Goal: Browse casually

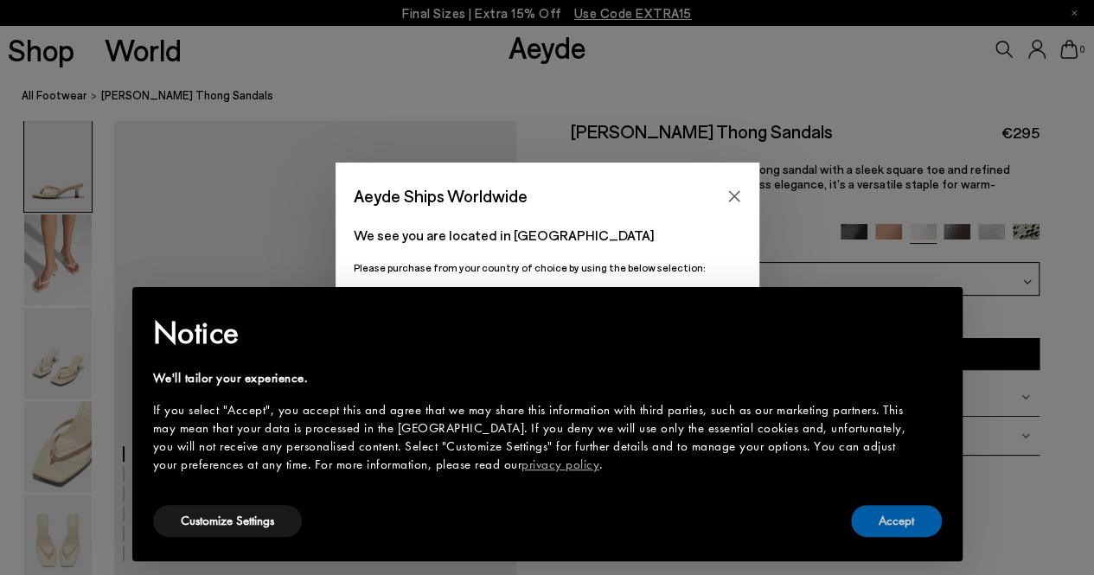
click at [875, 518] on button "Accept" at bounding box center [896, 521] width 91 height 32
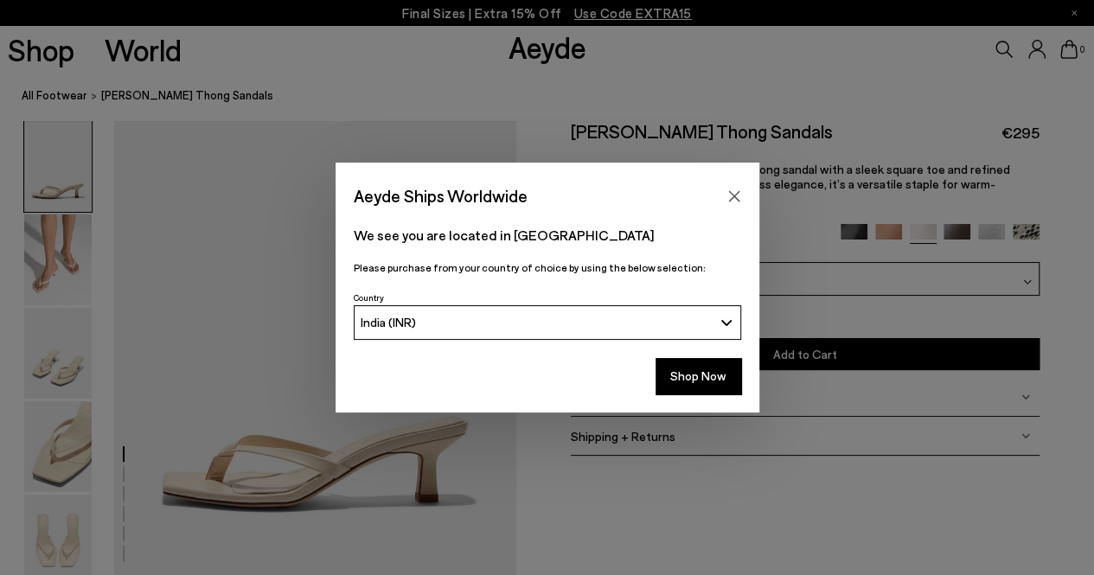
click at [737, 199] on icon "Close" at bounding box center [733, 195] width 11 height 11
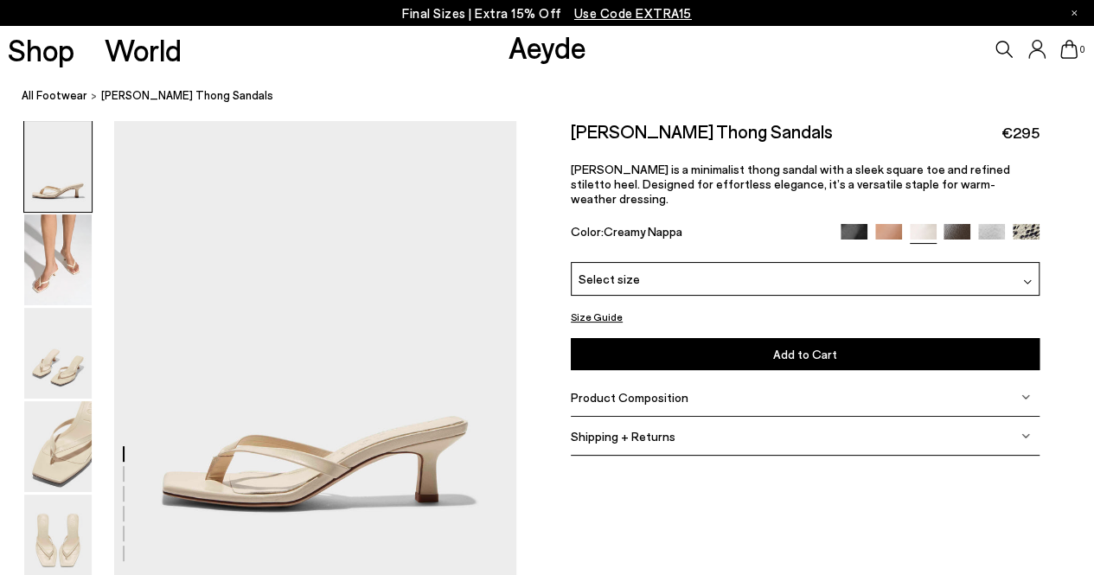
click at [724, 387] on div "Product Composition" at bounding box center [805, 397] width 469 height 39
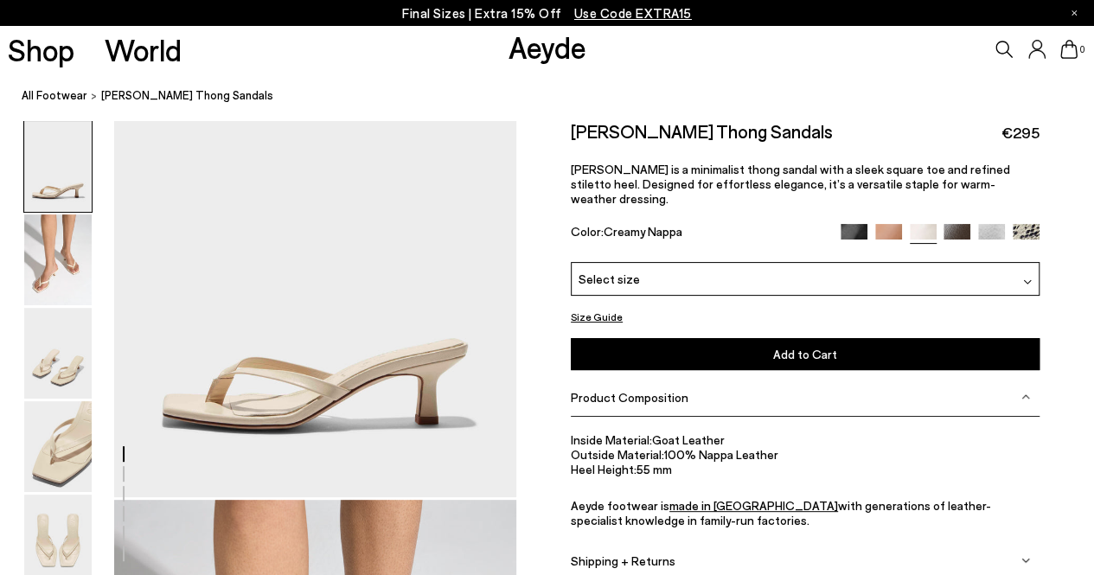
scroll to position [82, 0]
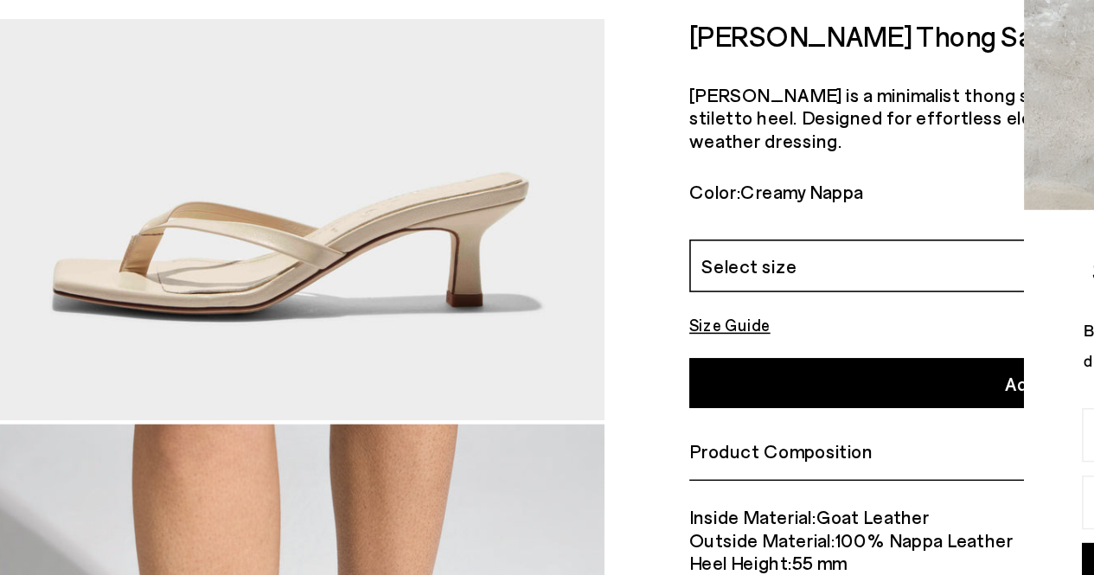
scroll to position [197, 0]
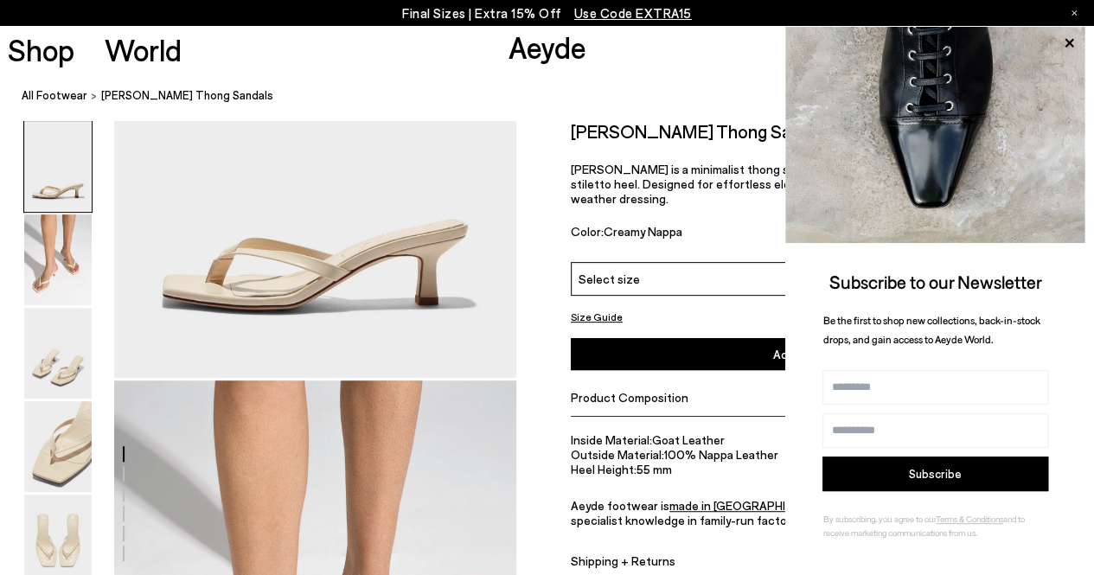
click at [1070, 43] on icon at bounding box center [1069, 42] width 9 height 9
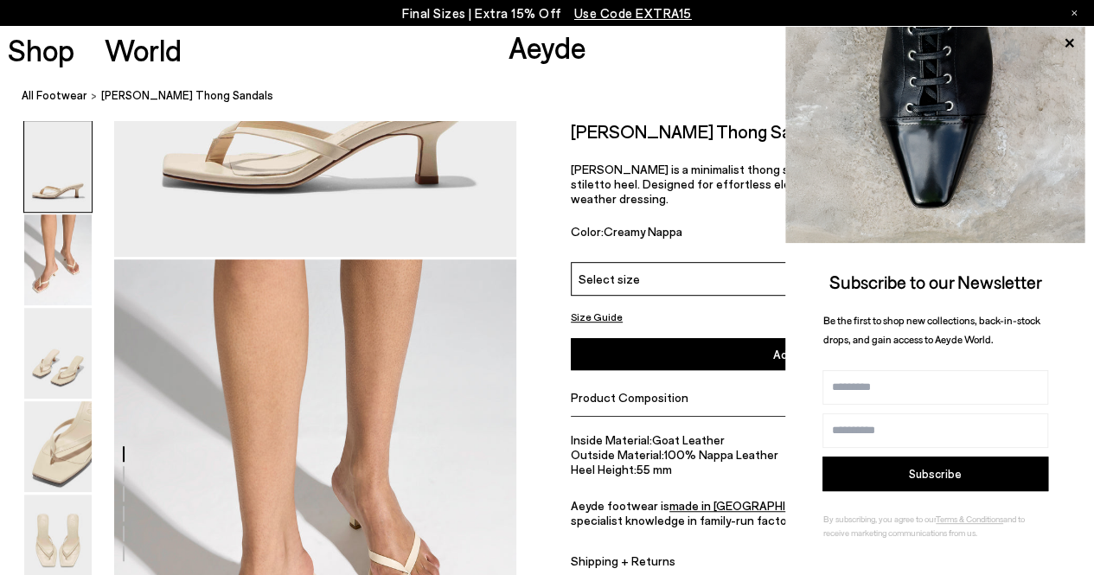
scroll to position [319, 0]
click at [1071, 38] on icon at bounding box center [1069, 43] width 22 height 22
